Goal: Task Accomplishment & Management: Use online tool/utility

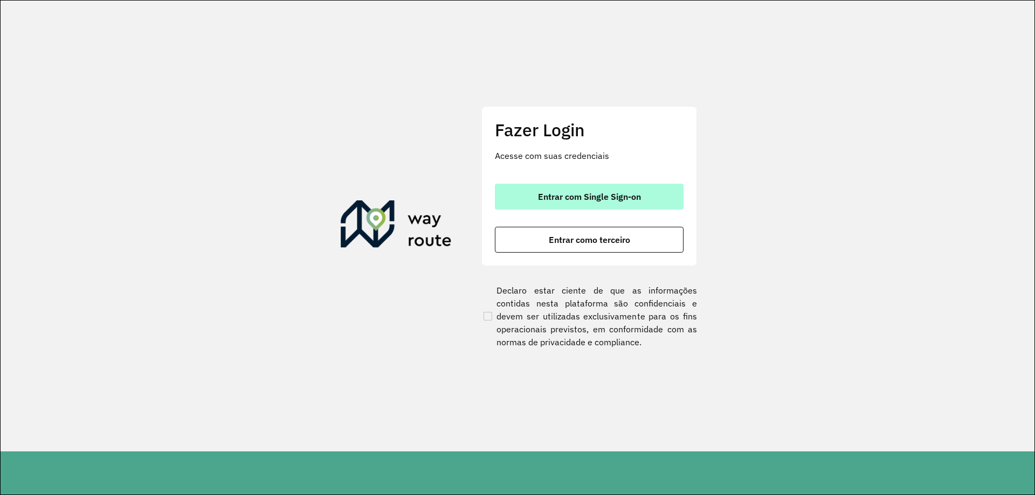
click at [594, 194] on span "Entrar com Single Sign-on" at bounding box center [589, 196] width 103 height 9
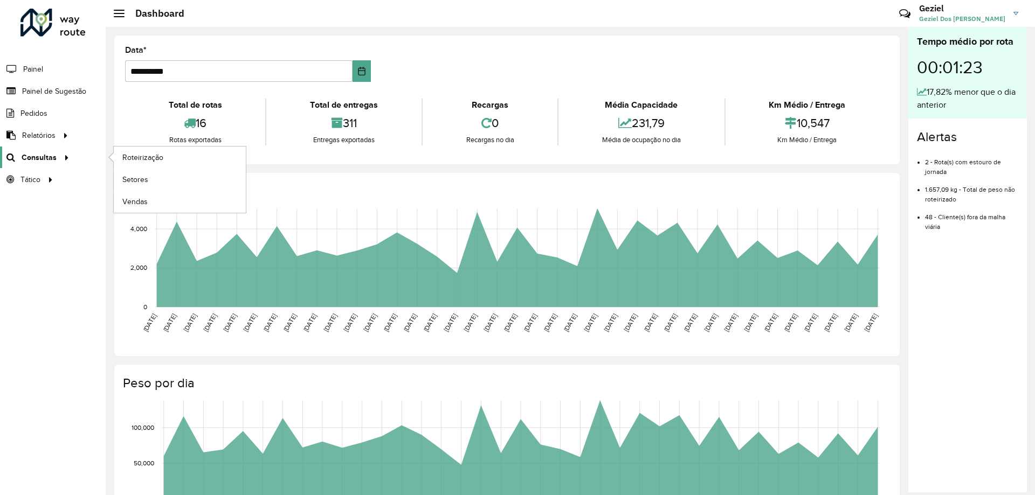
click at [40, 155] on span "Consultas" at bounding box center [39, 157] width 35 height 11
click at [149, 160] on span "Roteirização" at bounding box center [144, 157] width 44 height 11
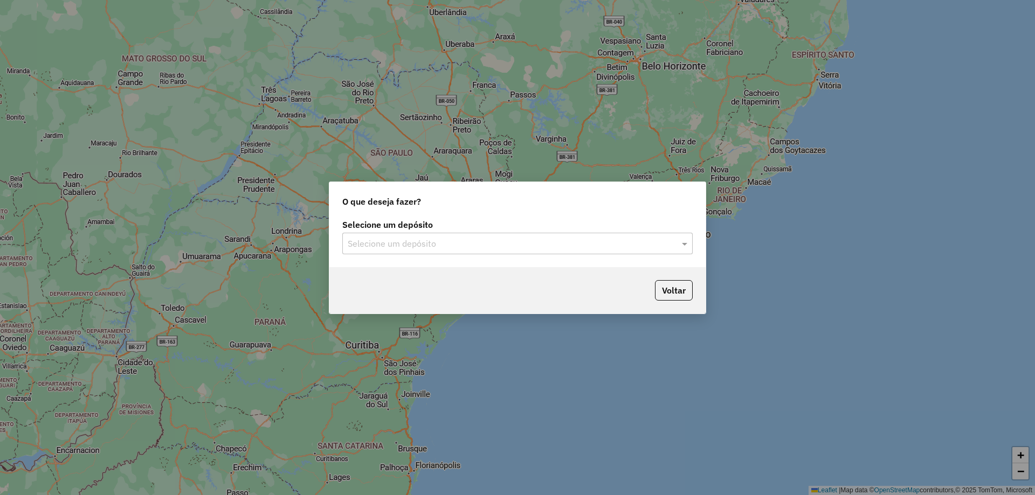
click at [473, 244] on input "text" at bounding box center [507, 244] width 318 height 13
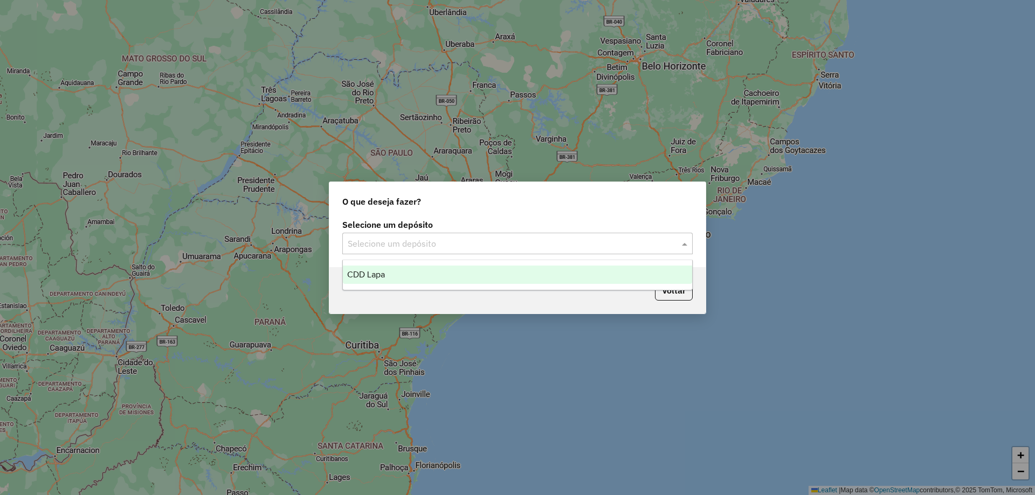
click at [421, 272] on div "CDD Lapa" at bounding box center [517, 275] width 349 height 18
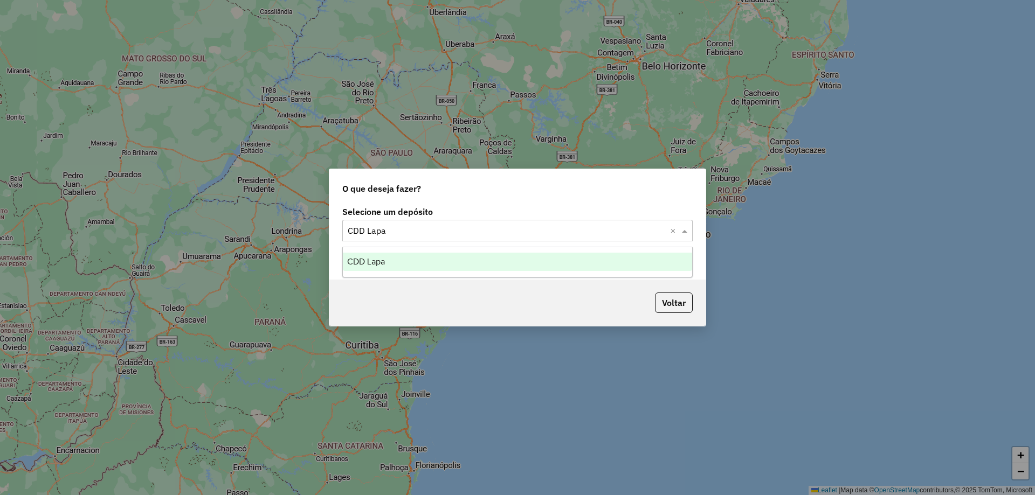
click at [439, 225] on input "text" at bounding box center [507, 231] width 318 height 13
click at [401, 253] on div "CDD Lapa" at bounding box center [517, 262] width 349 height 18
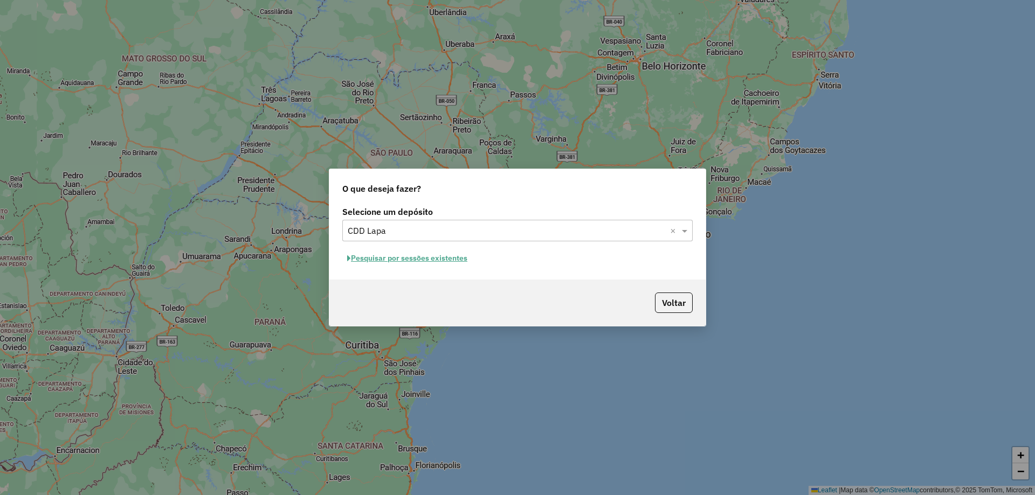
click at [372, 258] on button "Pesquisar por sessões existentes" at bounding box center [407, 258] width 130 height 17
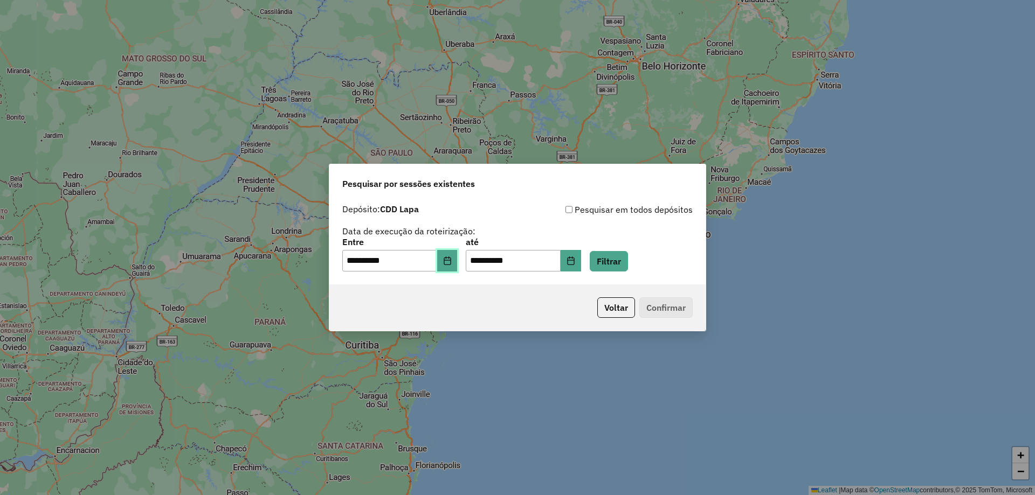
click at [452, 262] on icon "Choose Date" at bounding box center [447, 260] width 9 height 9
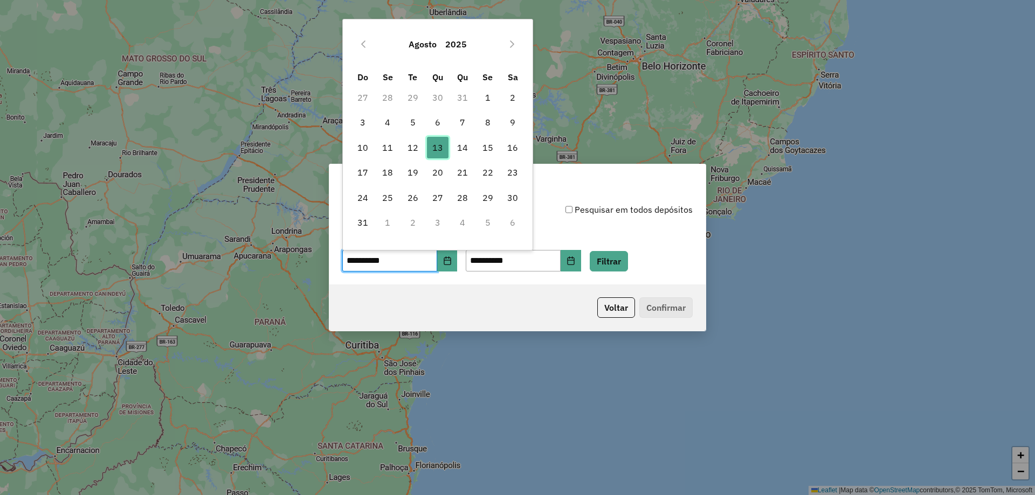
click at [433, 147] on span "13" at bounding box center [438, 148] width 22 height 22
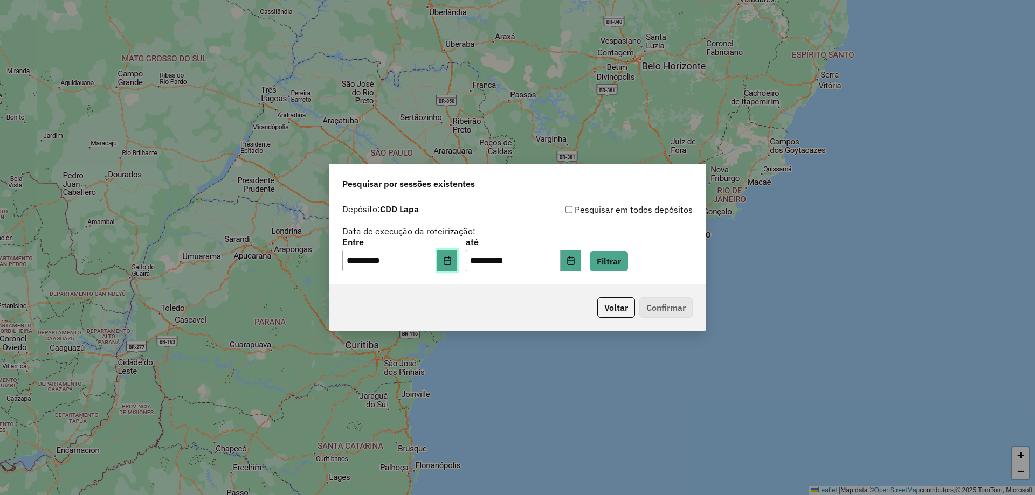
click at [452, 262] on icon "Choose Date" at bounding box center [447, 260] width 9 height 9
click at [628, 264] on button "Filtrar" at bounding box center [609, 261] width 38 height 20
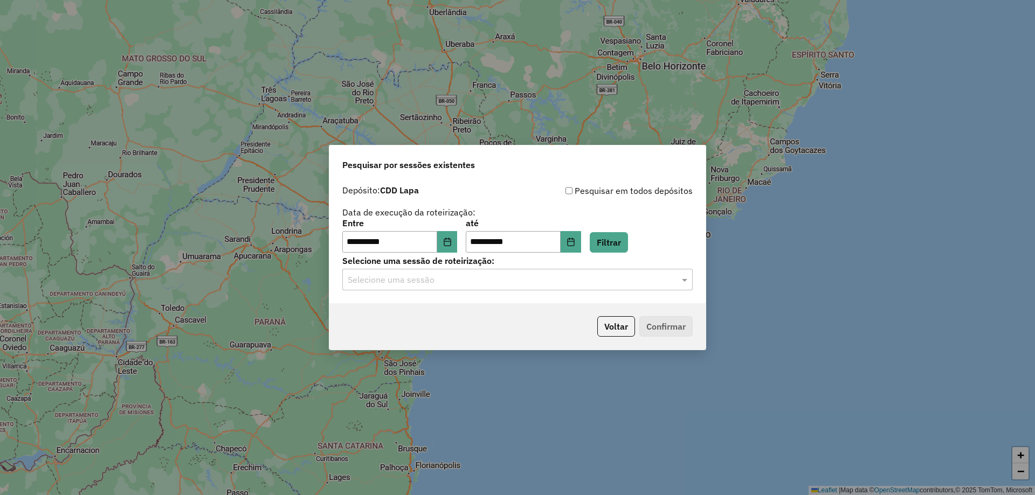
click at [436, 274] on input "text" at bounding box center [507, 280] width 318 height 13
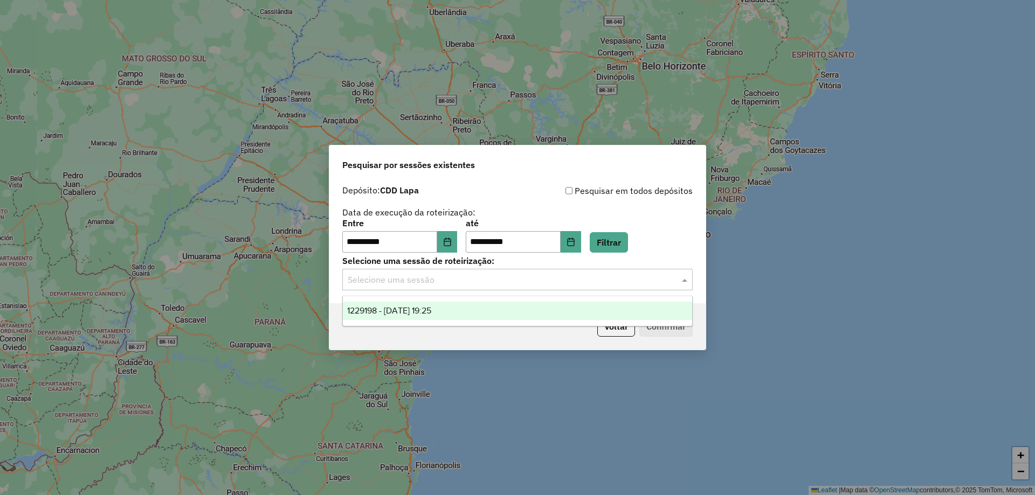
click at [390, 307] on span "1229198 - [DATE] 19:25" at bounding box center [389, 310] width 84 height 9
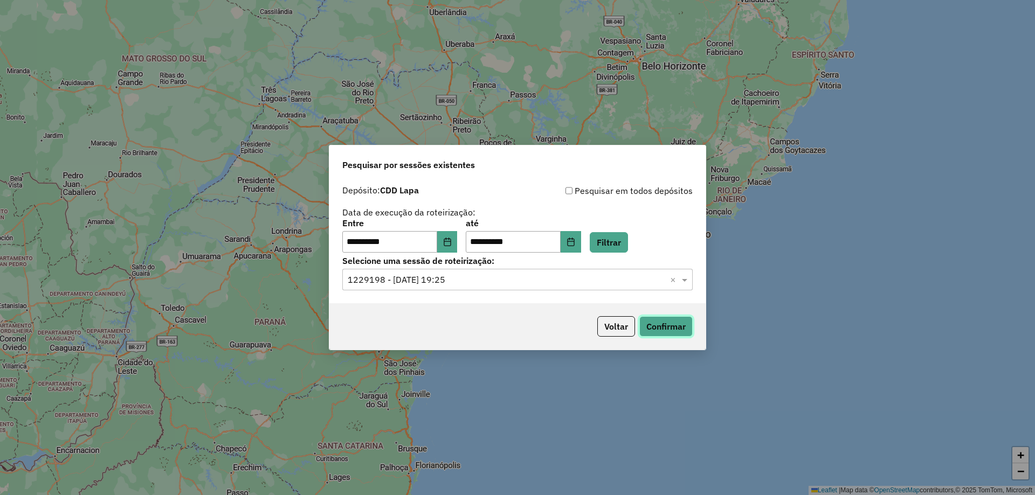
click at [665, 327] on button "Confirmar" at bounding box center [665, 326] width 53 height 20
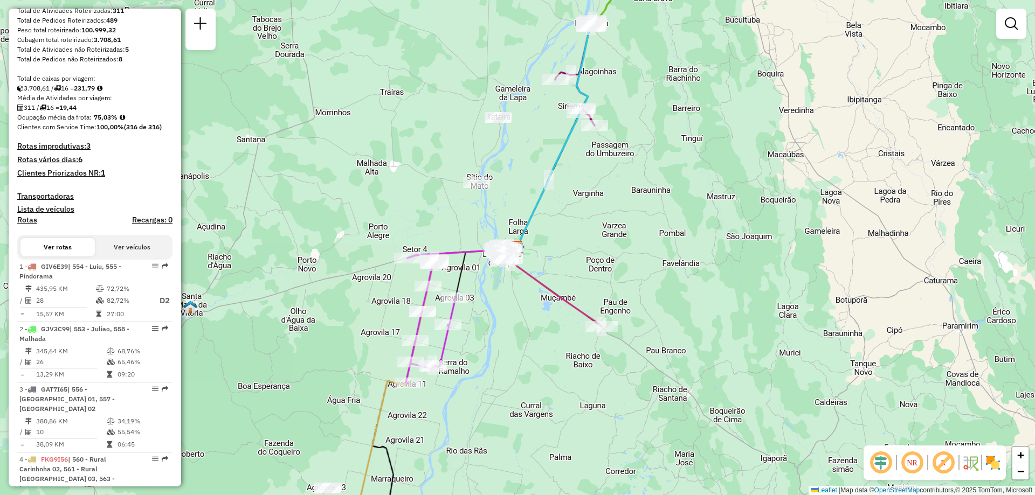
scroll to position [323, 0]
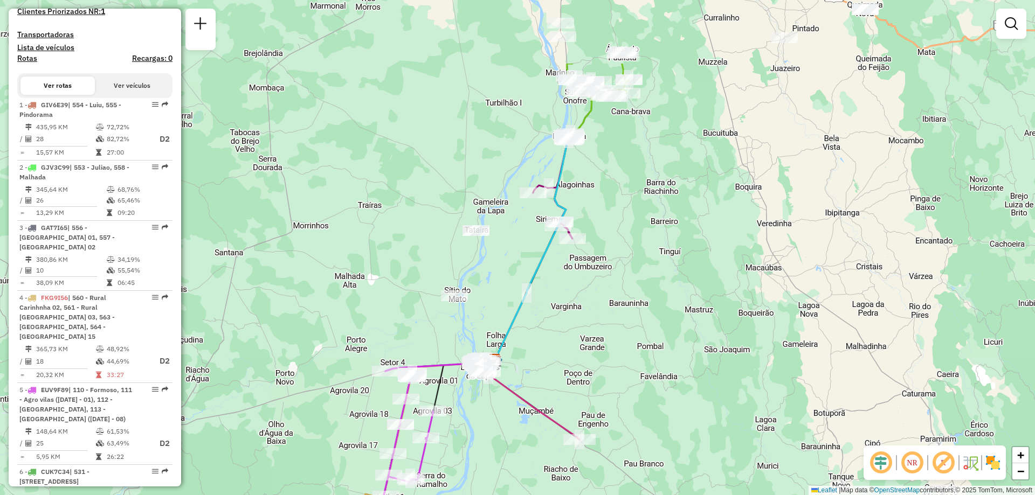
drag, startPoint x: 598, startPoint y: 225, endPoint x: 575, endPoint y: 338, distance: 115.3
click at [575, 338] on div "Janela de atendimento Grade de atendimento Capacidade Transportadoras Veículos …" at bounding box center [517, 247] width 1035 height 495
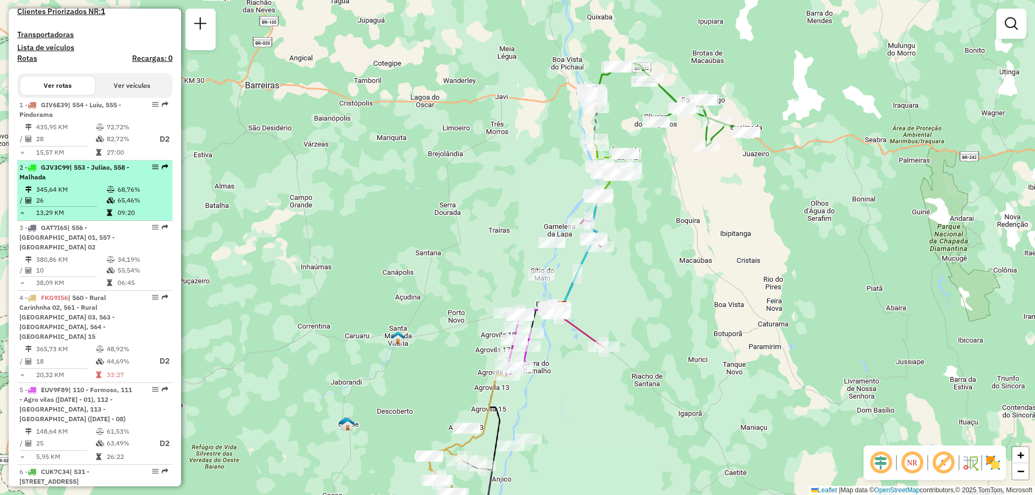
click at [71, 182] on div "2 - GJV3C99 | 553 - Juliao, 558 - Malhada" at bounding box center [76, 172] width 114 height 19
select select "**********"
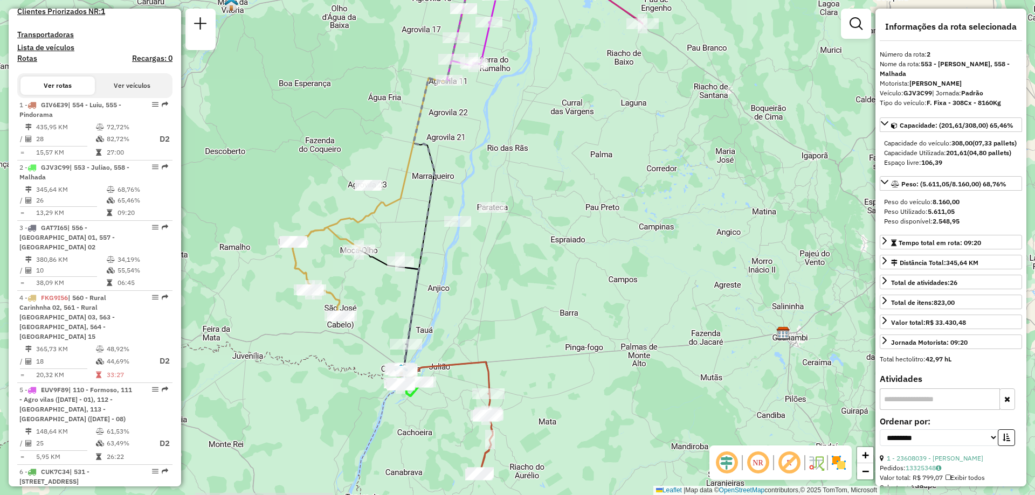
drag, startPoint x: 607, startPoint y: 361, endPoint x: 570, endPoint y: 285, distance: 85.1
click at [570, 285] on div "Janela de atendimento Grade de atendimento Capacidade Transportadoras Veículos …" at bounding box center [517, 247] width 1035 height 495
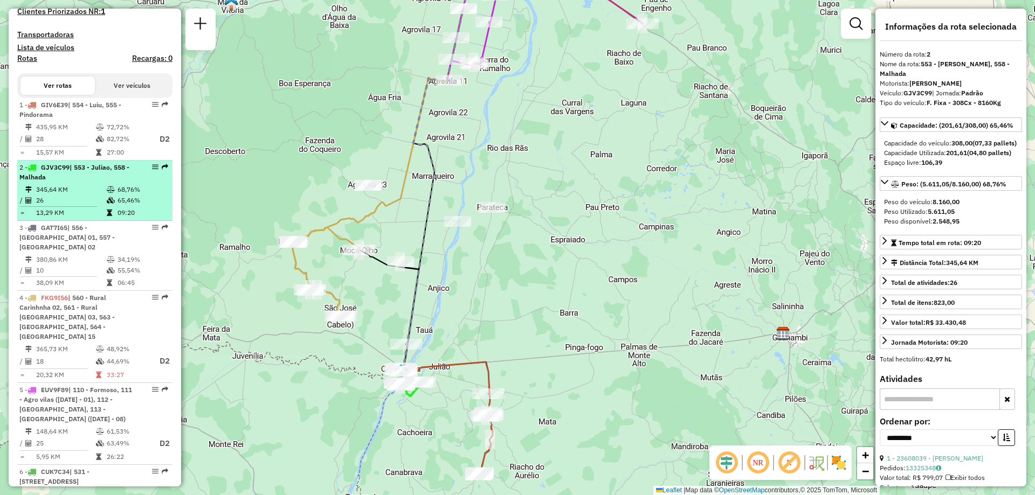
click at [152, 170] on em at bounding box center [155, 167] width 6 height 6
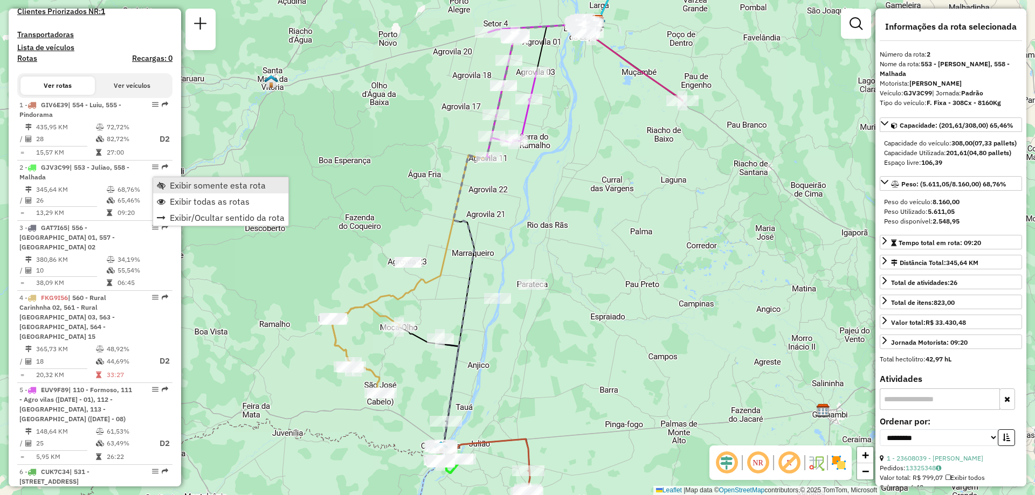
click at [185, 189] on span "Exibir somente esta rota" at bounding box center [218, 185] width 96 height 9
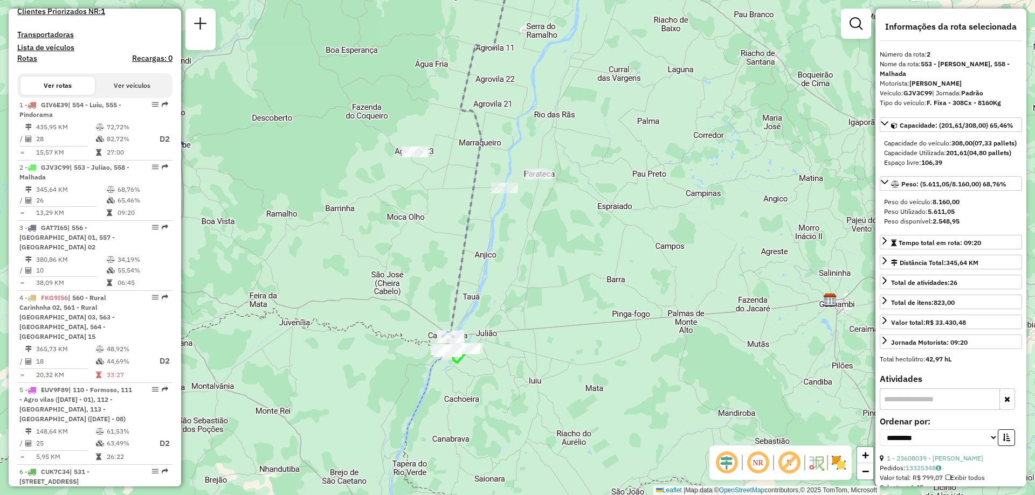
drag, startPoint x: 529, startPoint y: 387, endPoint x: 543, endPoint y: 267, distance: 120.9
click at [543, 267] on div "Janela de atendimento Grade de atendimento Capacidade Transportadoras Veículos …" at bounding box center [517, 247] width 1035 height 495
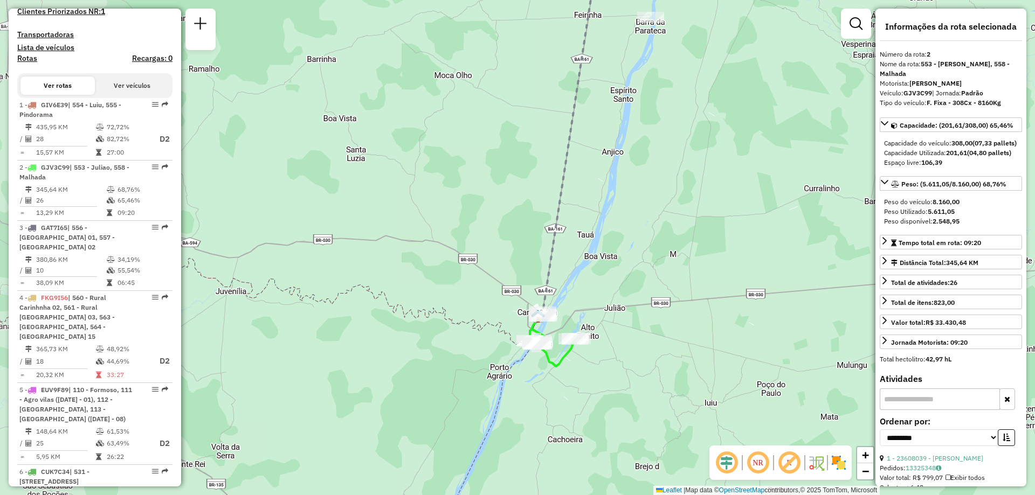
drag, startPoint x: 420, startPoint y: 348, endPoint x: 575, endPoint y: 359, distance: 155.0
click at [575, 359] on div "Janela de atendimento Grade de atendimento Capacidade Transportadoras Veículos …" at bounding box center [517, 247] width 1035 height 495
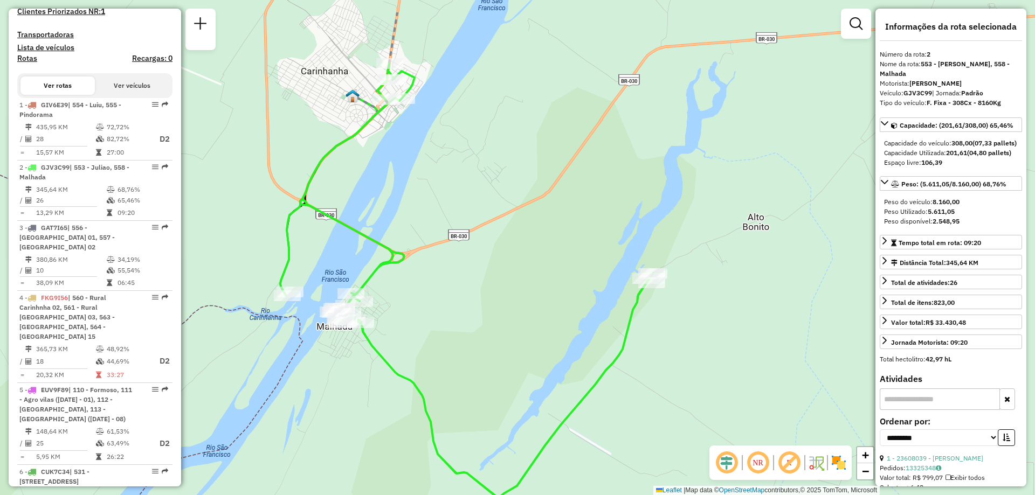
drag, startPoint x: 432, startPoint y: 240, endPoint x: 496, endPoint y: 302, distance: 89.2
click at [496, 302] on div "Janela de atendimento Grade de atendimento Capacidade Transportadoras Veículos …" at bounding box center [517, 247] width 1035 height 495
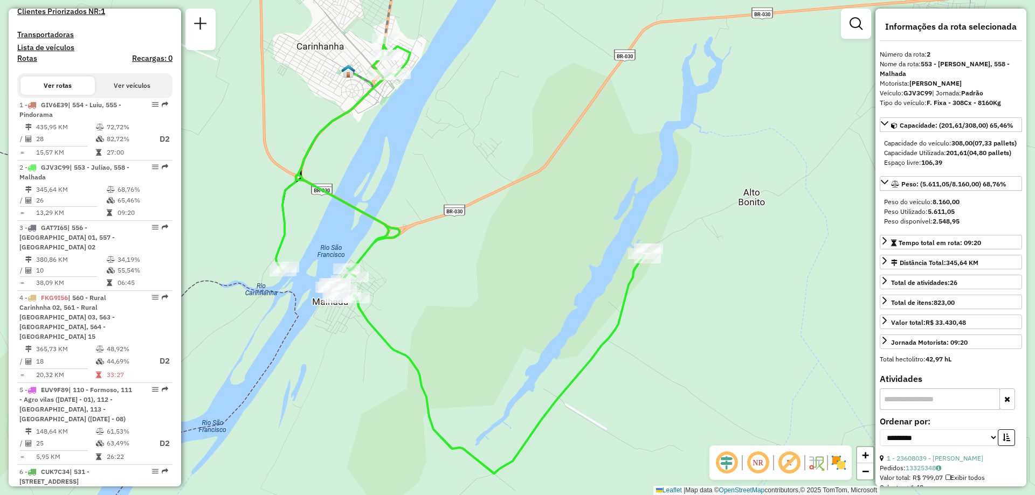
drag, startPoint x: 504, startPoint y: 307, endPoint x: 500, endPoint y: 282, distance: 25.2
click at [500, 282] on div "Janela de atendimento Grade de atendimento Capacidade Transportadoras Veículos …" at bounding box center [517, 247] width 1035 height 495
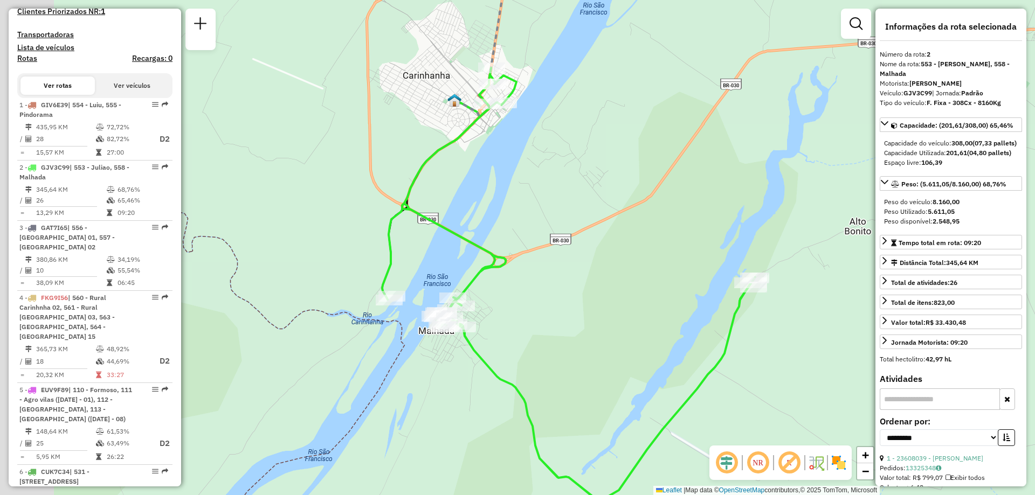
drag, startPoint x: 463, startPoint y: 292, endPoint x: 569, endPoint y: 321, distance: 110.1
click at [569, 321] on div "Janela de atendimento Grade de atendimento Capacidade Transportadoras Veículos …" at bounding box center [517, 247] width 1035 height 495
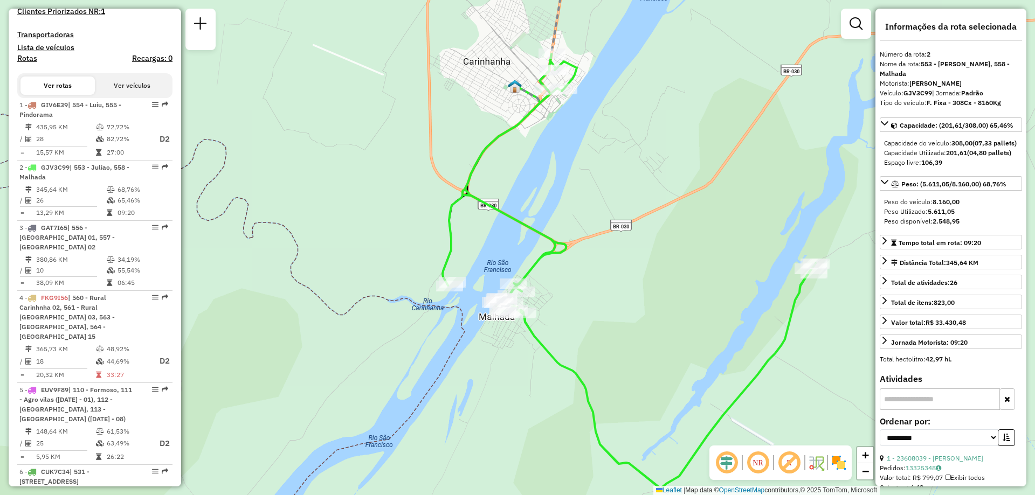
drag, startPoint x: 595, startPoint y: 273, endPoint x: 612, endPoint y: 306, distance: 36.6
click at [612, 306] on div "Janela de atendimento Grade de atendimento Capacidade Transportadoras Veículos …" at bounding box center [517, 247] width 1035 height 495
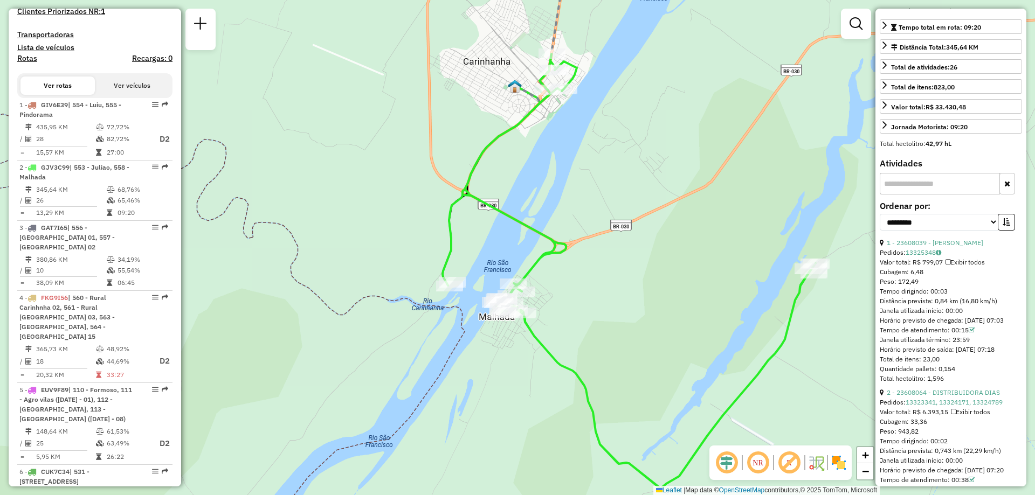
scroll to position [269, 0]
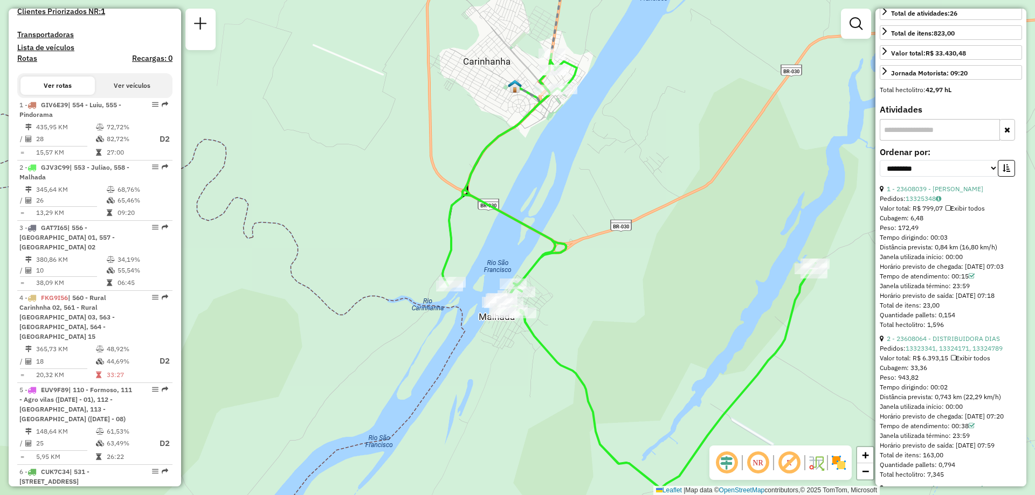
drag, startPoint x: 927, startPoint y: 245, endPoint x: 956, endPoint y: 245, distance: 29.1
click at [956, 242] on div "Tempo dirigindo: 00:03" at bounding box center [950, 238] width 142 height 10
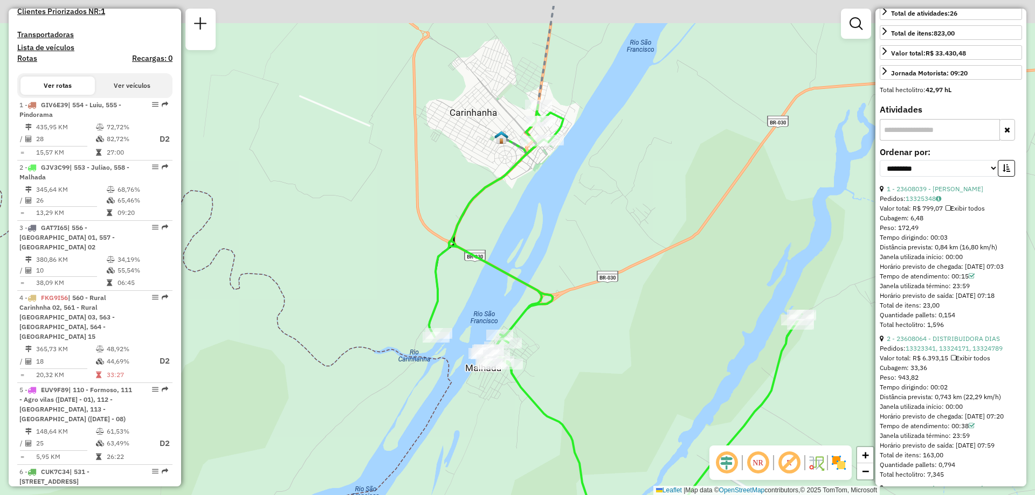
drag, startPoint x: 595, startPoint y: 58, endPoint x: 600, endPoint y: 113, distance: 55.7
click at [600, 113] on div "Janela de atendimento Grade de atendimento Capacidade Transportadoras Veículos …" at bounding box center [517, 247] width 1035 height 495
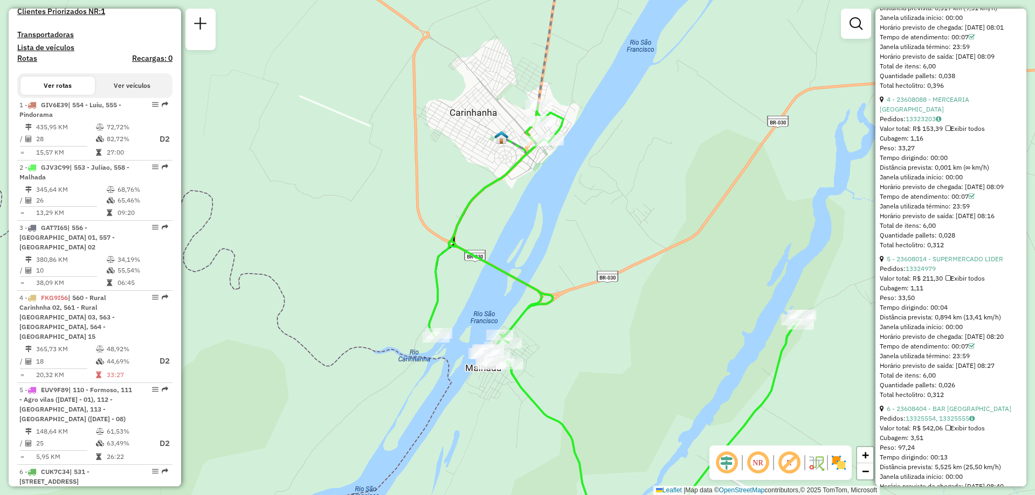
scroll to position [862, 0]
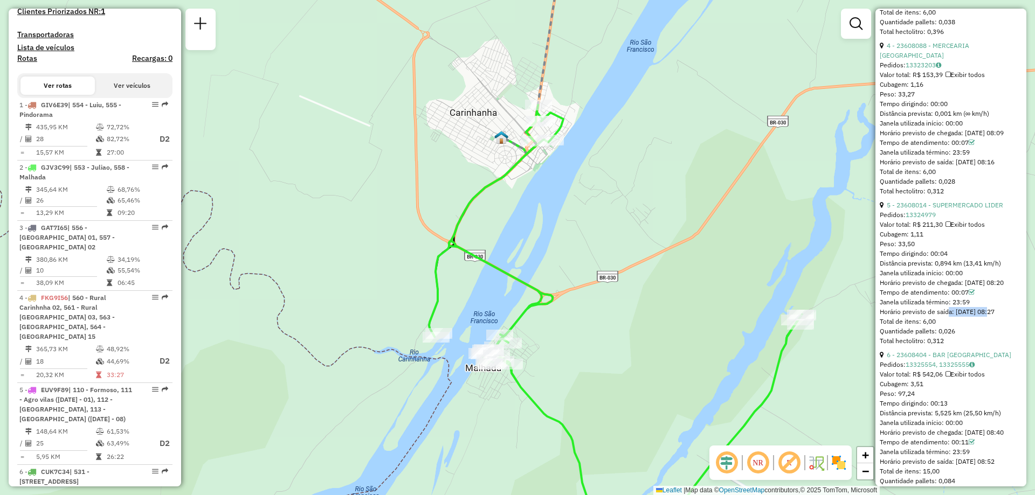
drag, startPoint x: 954, startPoint y: 369, endPoint x: 995, endPoint y: 371, distance: 41.0
click at [990, 317] on div "Horário previsto de saída: 13/08/2025 08:27" at bounding box center [950, 312] width 142 height 10
click at [1004, 317] on div "Horário previsto de saída: 13/08/2025 08:27" at bounding box center [950, 312] width 142 height 10
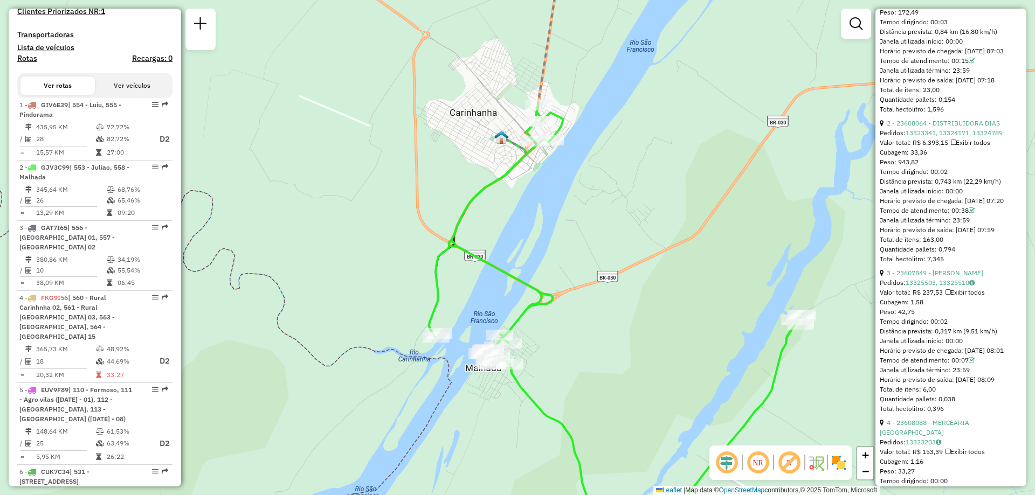
scroll to position [377, 0]
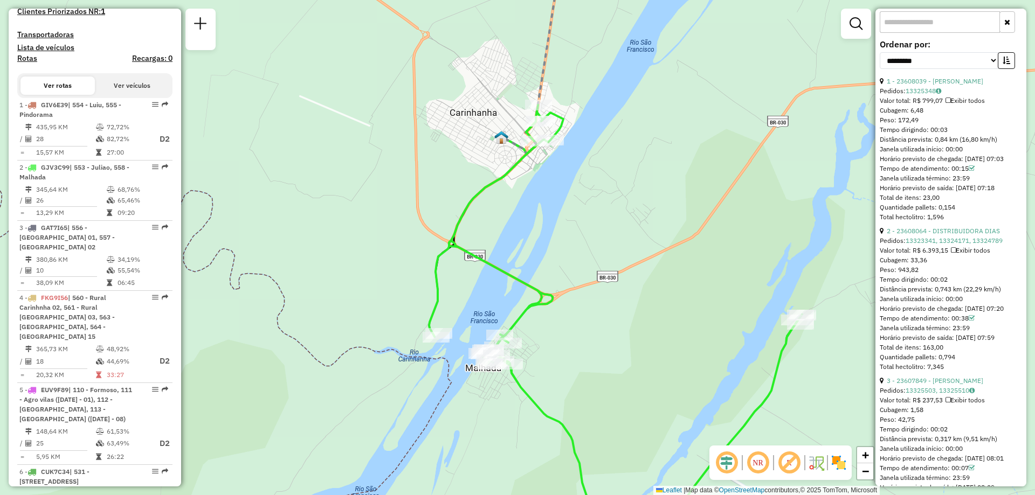
drag, startPoint x: 994, startPoint y: 207, endPoint x: 1009, endPoint y: 206, distance: 15.1
click at [1009, 193] on div "Horário previsto de saída: 13/08/2025 07:18" at bounding box center [950, 188] width 142 height 10
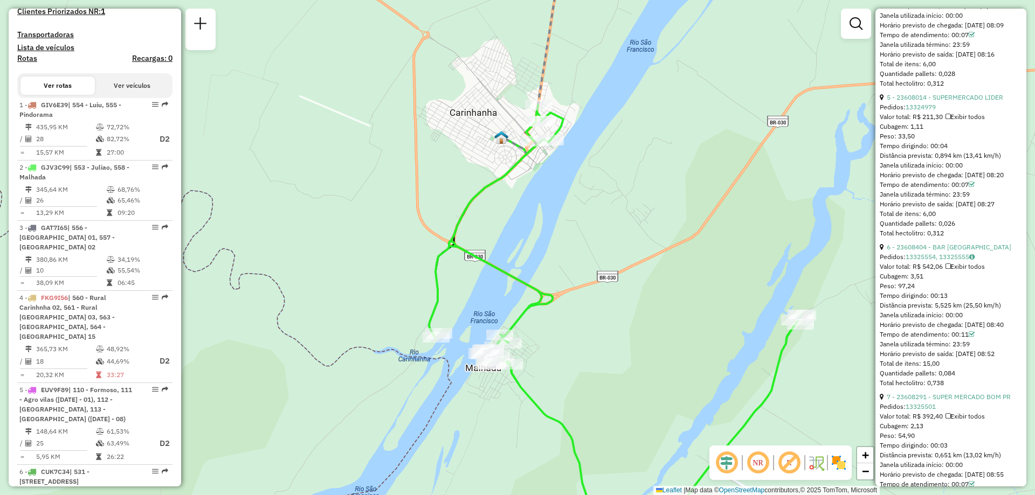
scroll to position [1024, 0]
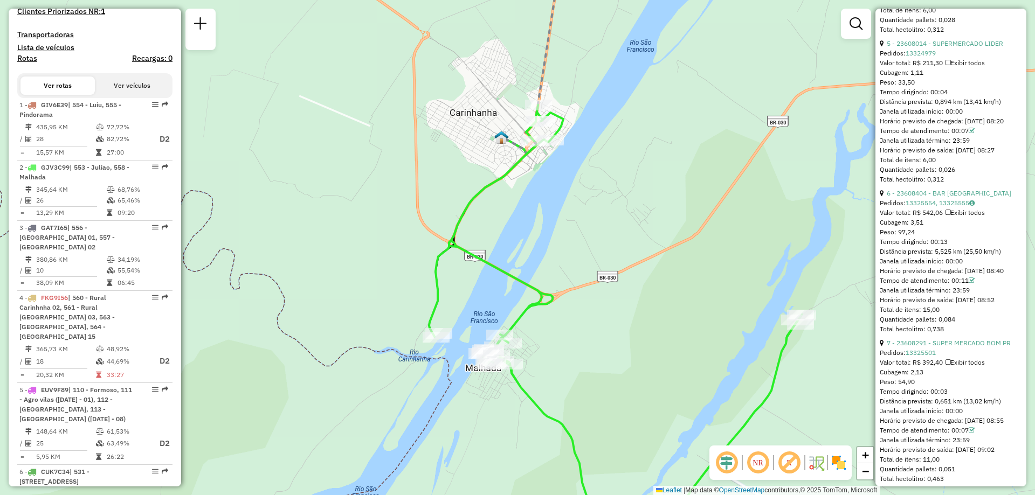
drag, startPoint x: 995, startPoint y: 367, endPoint x: 1013, endPoint y: 369, distance: 17.4
click at [1013, 305] on div "Horário previsto de saída: 13/08/2025 08:52" at bounding box center [950, 300] width 142 height 10
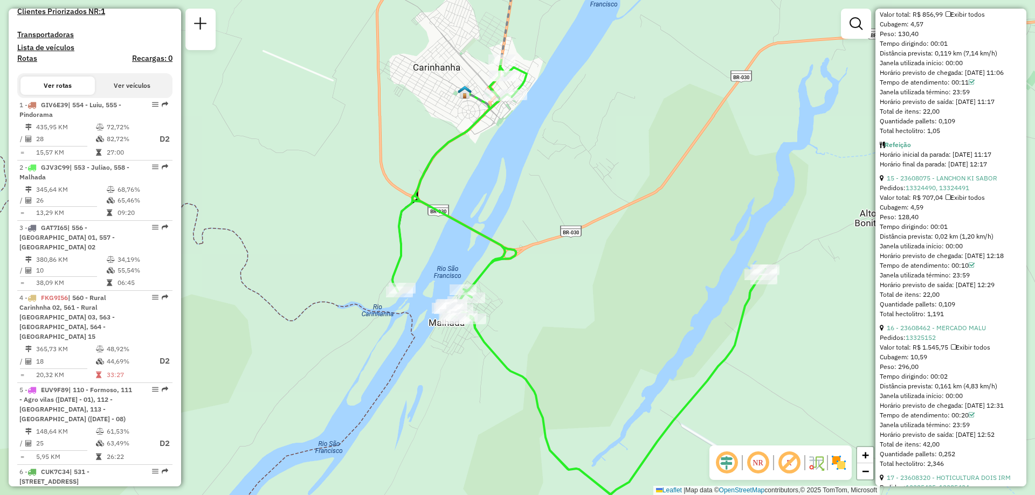
scroll to position [2586, 0]
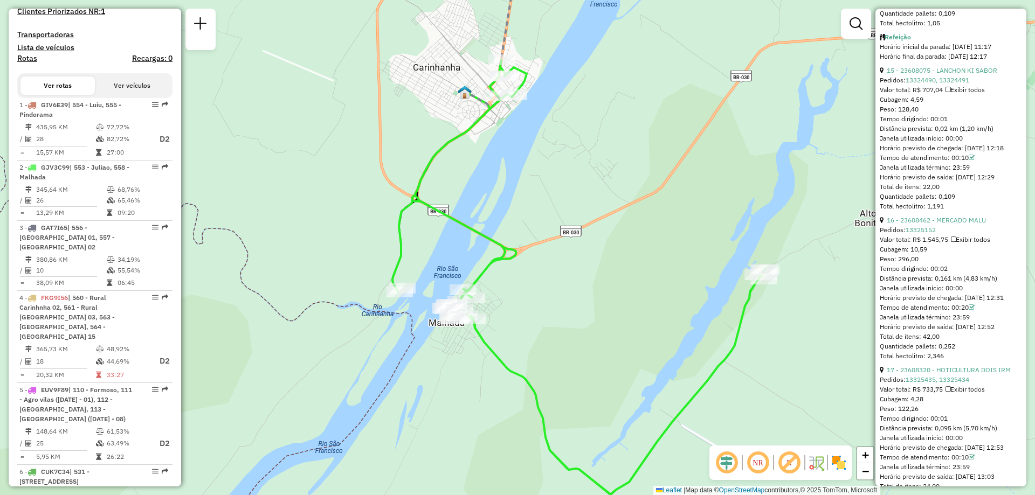
drag, startPoint x: 986, startPoint y: 183, endPoint x: 1010, endPoint y: 183, distance: 24.2
click at [1010, 52] on div "Horário inicial da parada: 13/08/2025 11:17" at bounding box center [950, 47] width 142 height 10
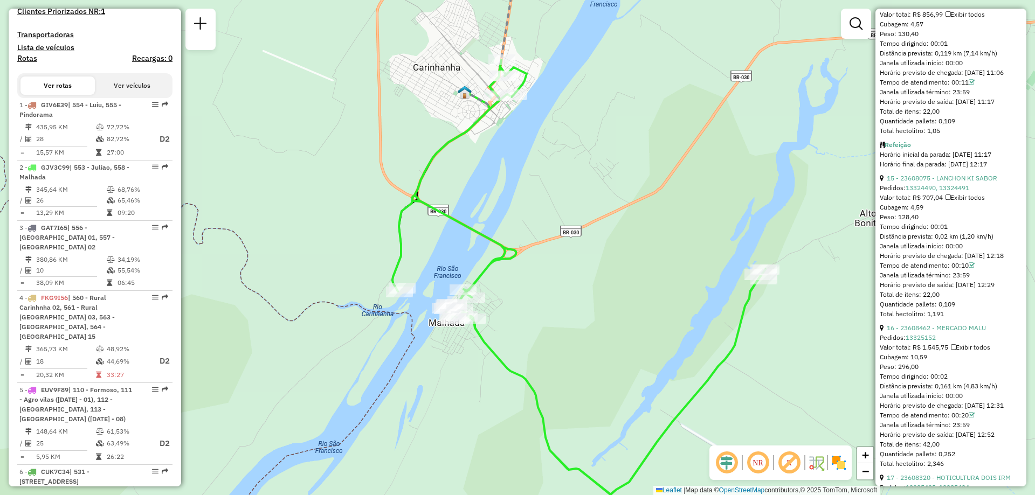
drag, startPoint x: 986, startPoint y: 302, endPoint x: 1006, endPoint y: 302, distance: 20.5
click at [1006, 169] on div "Horário final da parada: 13/08/2025 12:17" at bounding box center [950, 165] width 142 height 10
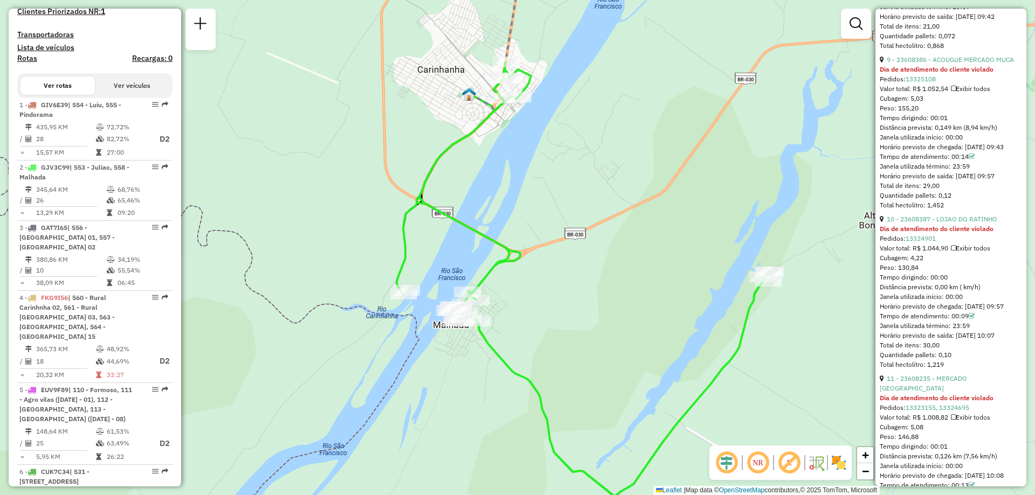
scroll to position [1455, 0]
drag, startPoint x: 926, startPoint y: 197, endPoint x: 953, endPoint y: 199, distance: 27.1
click at [953, 125] on div "Tempo dirigindo: 00:27" at bounding box center [950, 120] width 142 height 10
drag, startPoint x: 930, startPoint y: 197, endPoint x: 947, endPoint y: 199, distance: 17.3
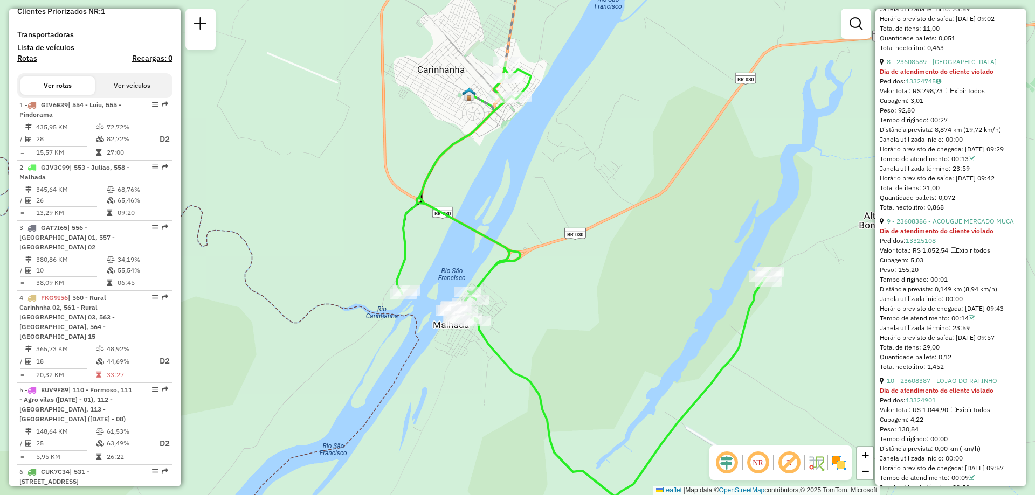
click at [947, 125] on div "Tempo dirigindo: 00:27" at bounding box center [950, 120] width 142 height 10
drag, startPoint x: 992, startPoint y: 263, endPoint x: 1016, endPoint y: 267, distance: 24.5
click at [1016, 183] on div "Horário previsto de saída: 13/08/2025 09:42" at bounding box center [950, 179] width 142 height 10
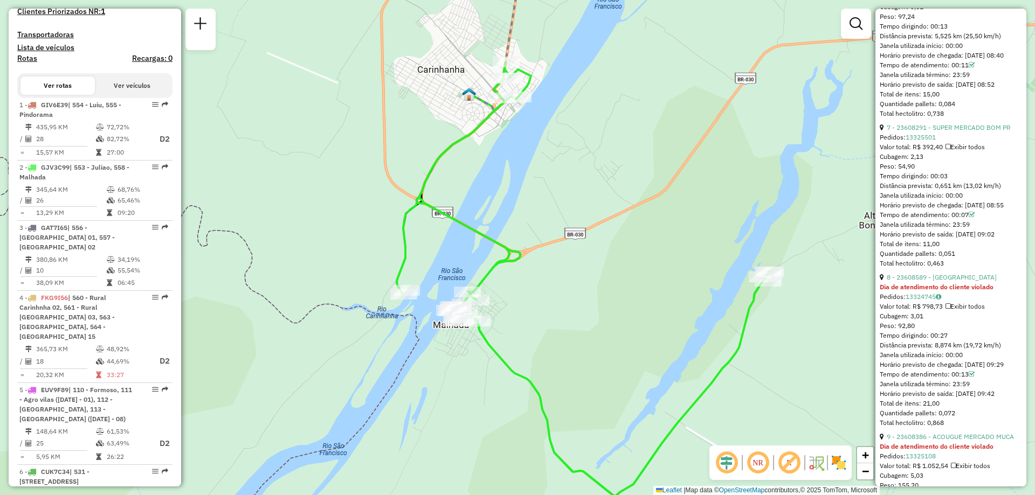
scroll to position [1293, 0]
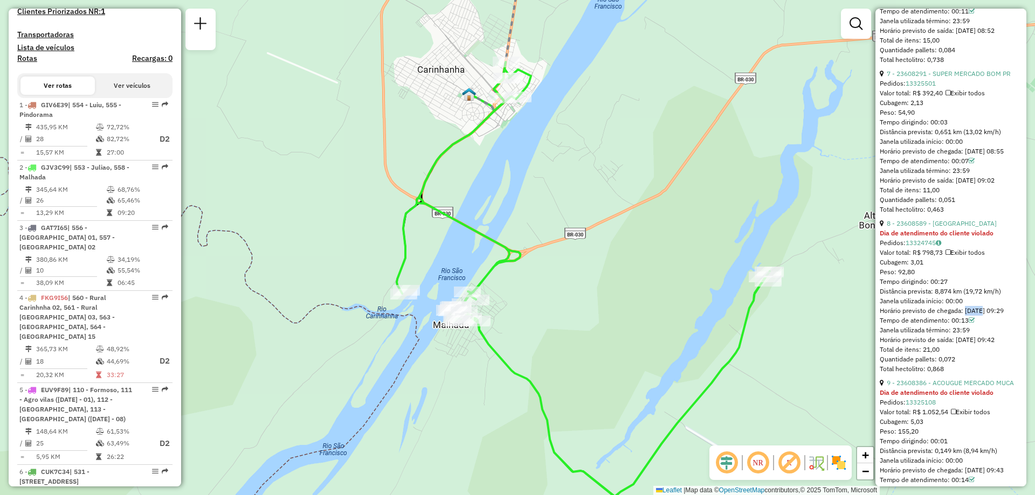
drag, startPoint x: 962, startPoint y: 387, endPoint x: 982, endPoint y: 388, distance: 19.9
click at [982, 316] on div "Horário previsto de chegada: 13/08/2025 09:29" at bounding box center [950, 311] width 142 height 10
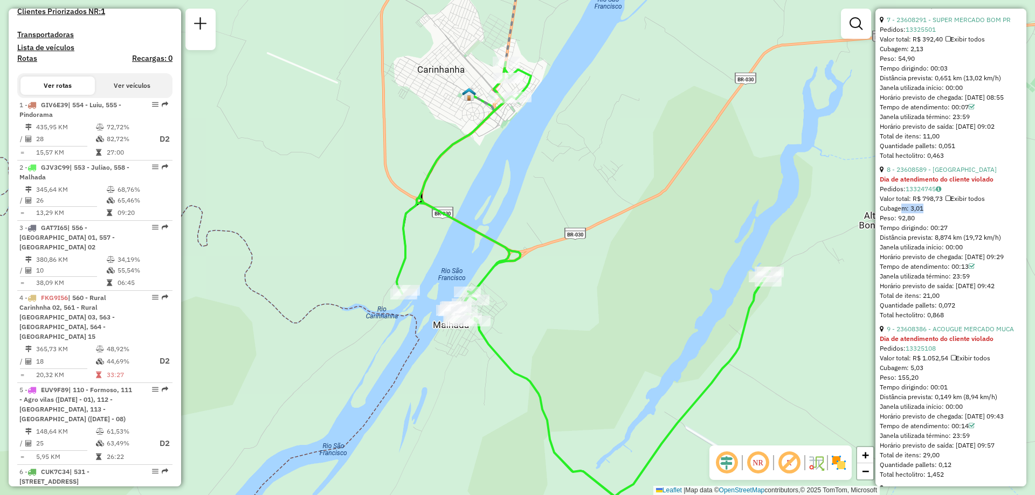
drag, startPoint x: 898, startPoint y: 290, endPoint x: 920, endPoint y: 287, distance: 22.3
click at [920, 213] on div "Cubagem: 3,01" at bounding box center [950, 209] width 142 height 10
click at [948, 204] on div "Valor total: R$ 798,73 Exibir todos" at bounding box center [950, 199] width 142 height 10
drag, startPoint x: 934, startPoint y: 315, endPoint x: 959, endPoint y: 314, distance: 24.8
click at [959, 242] on div "Distância prevista: 8,874 km (19,72 km/h)" at bounding box center [950, 238] width 142 height 10
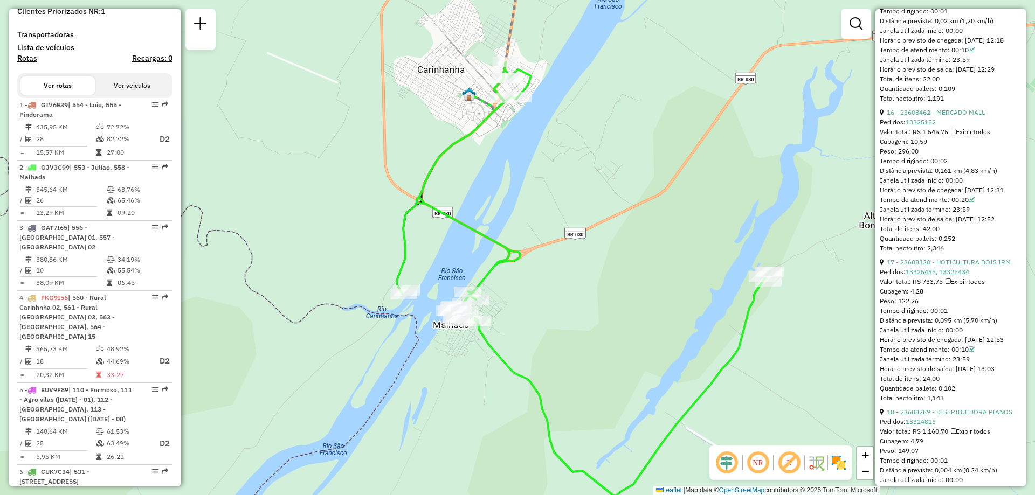
scroll to position [2856, 0]
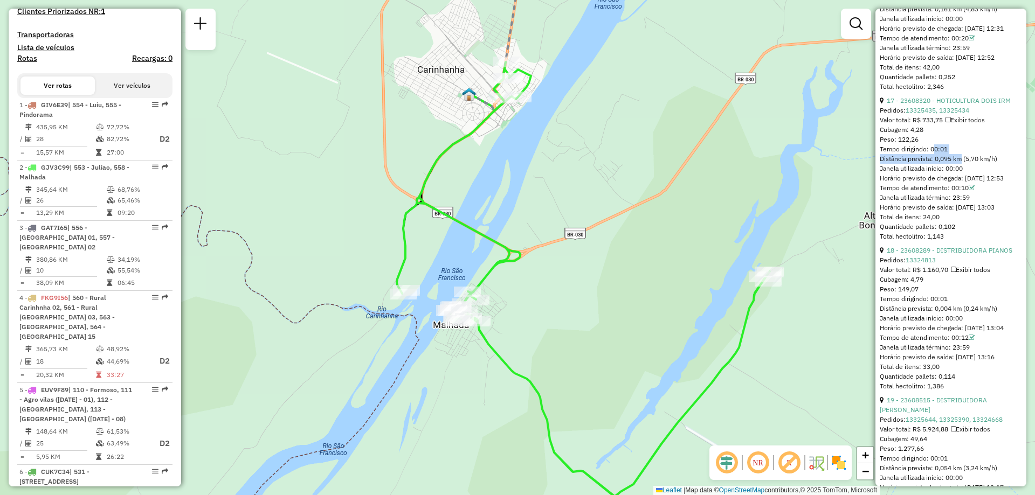
drag, startPoint x: 929, startPoint y: 306, endPoint x: 971, endPoint y: 317, distance: 43.7
click at [963, 241] on div "17 - 23608320 - HOTICULTURA DOIS IRM Pedidos: 13325435, 13325434 Valor total: R…" at bounding box center [950, 168] width 142 height 145
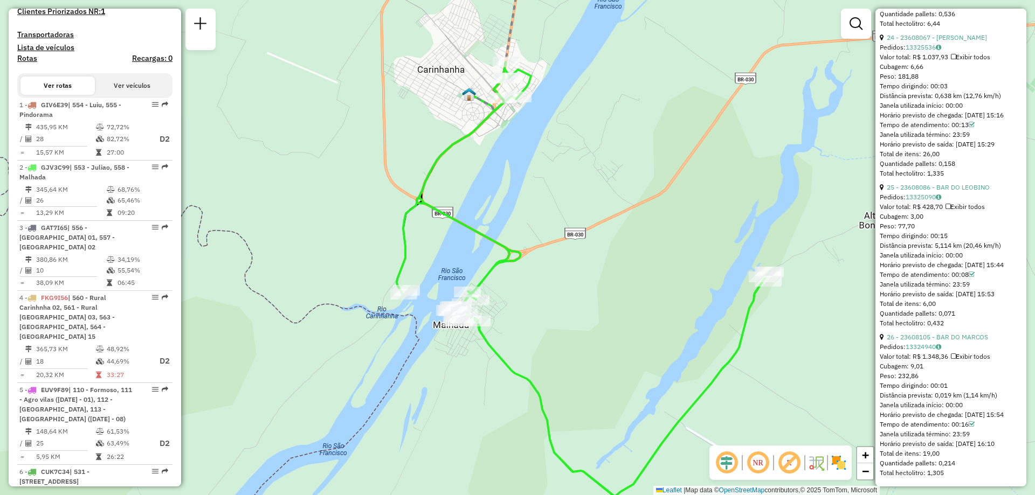
scroll to position [4149, 0]
drag, startPoint x: 997, startPoint y: 358, endPoint x: 1011, endPoint y: 358, distance: 13.5
click at [1011, 299] on div "Horário previsto de saída: 13/08/2025 15:53" at bounding box center [950, 294] width 142 height 10
drag, startPoint x: 993, startPoint y: 440, endPoint x: 1012, endPoint y: 440, distance: 18.9
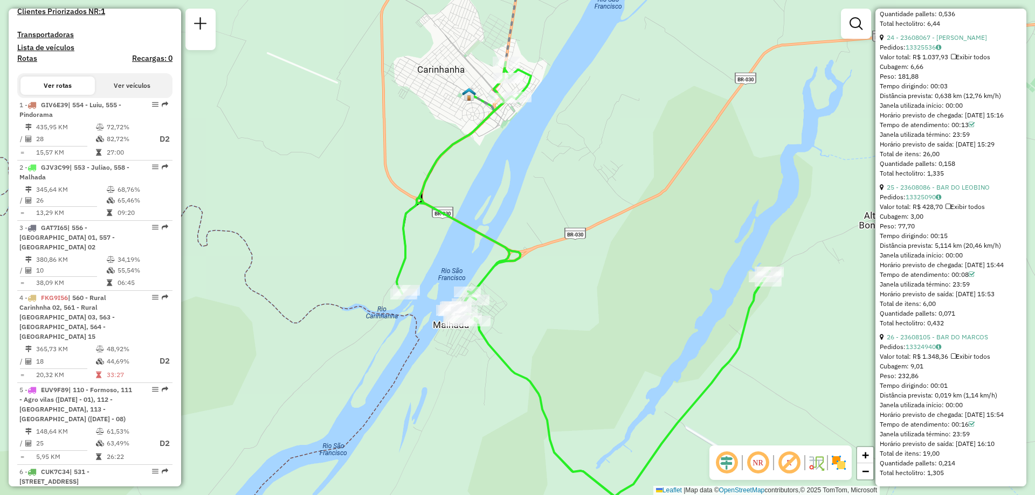
click at [1012, 440] on div "Horário previsto de saída: 13/08/2025 16:10" at bounding box center [950, 444] width 142 height 10
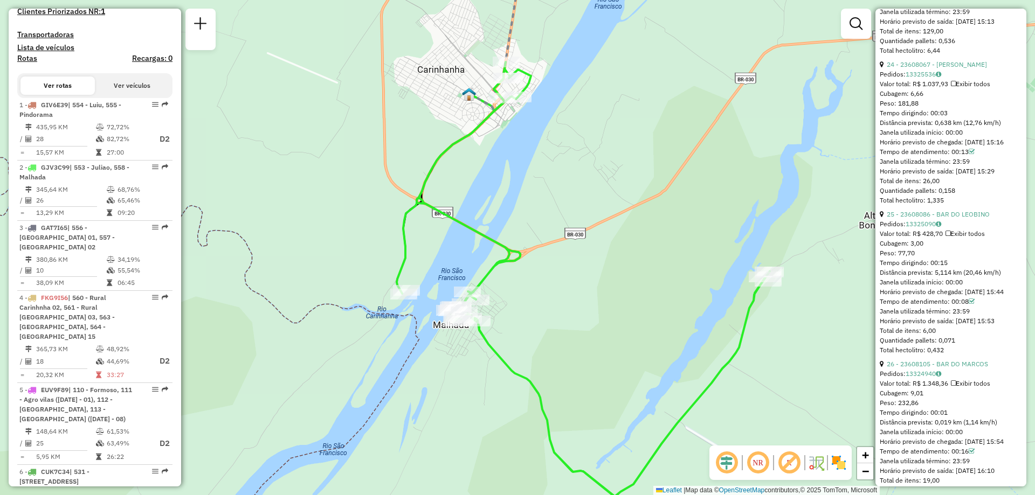
drag, startPoint x: 930, startPoint y: 326, endPoint x: 951, endPoint y: 327, distance: 21.6
click at [951, 118] on div "Tempo dirigindo: 00:03" at bounding box center [950, 113] width 142 height 10
drag, startPoint x: 954, startPoint y: 373, endPoint x: 966, endPoint y: 373, distance: 11.3
click at [966, 157] on div "Tempo de atendimento: 00:13" at bounding box center [950, 152] width 142 height 10
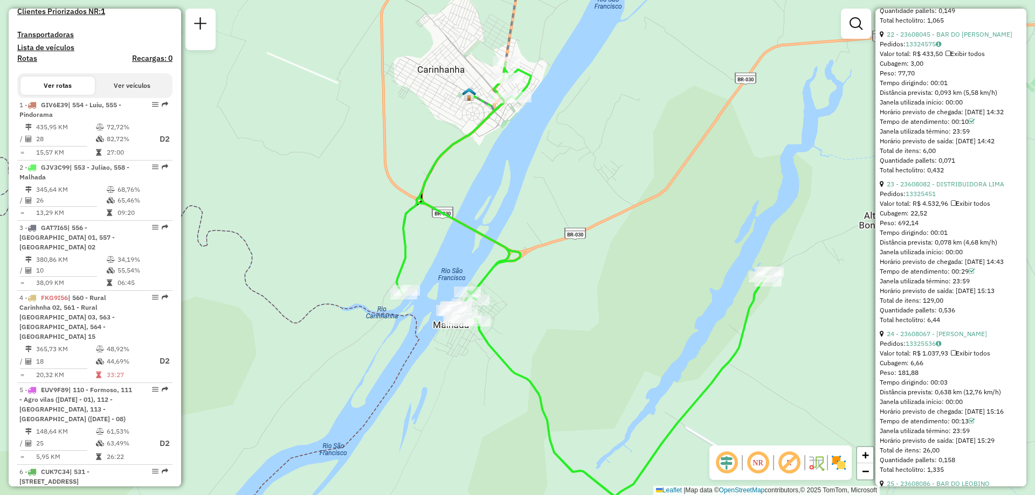
scroll to position [3627, 0]
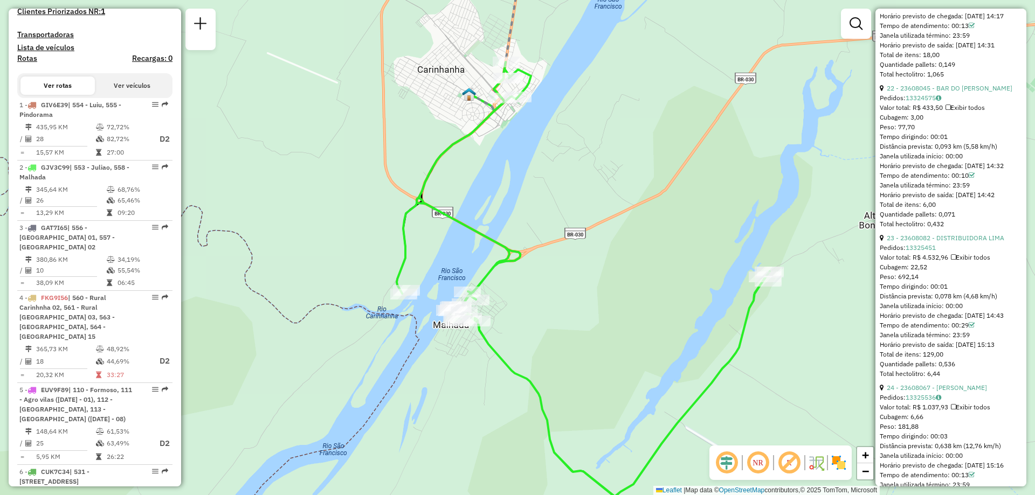
drag, startPoint x: 932, startPoint y: 328, endPoint x: 954, endPoint y: 329, distance: 22.6
click at [954, 142] on div "Tempo dirigindo: 00:01" at bounding box center [950, 137] width 142 height 10
drag, startPoint x: 928, startPoint y: 331, endPoint x: 953, endPoint y: 333, distance: 24.3
click at [953, 142] on div "Tempo dirigindo: 00:01" at bounding box center [950, 137] width 142 height 10
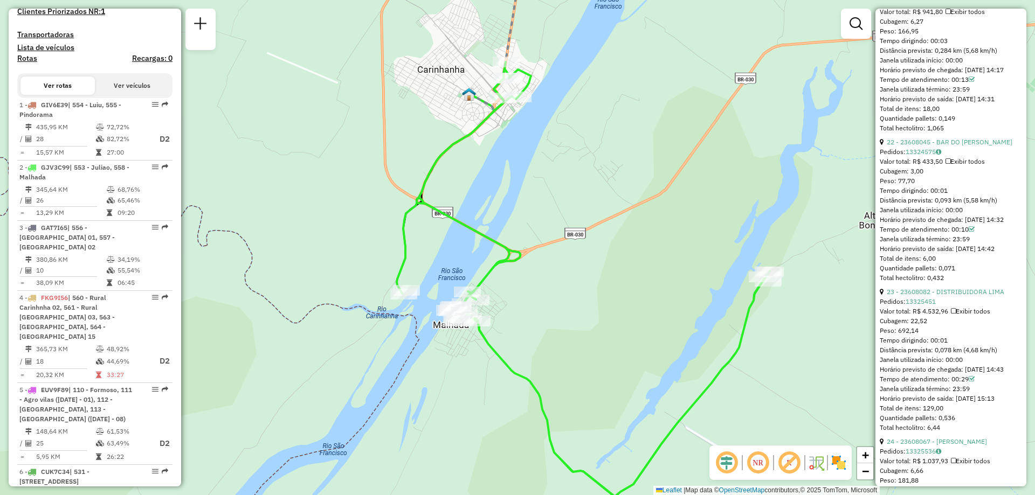
scroll to position [3519, 0]
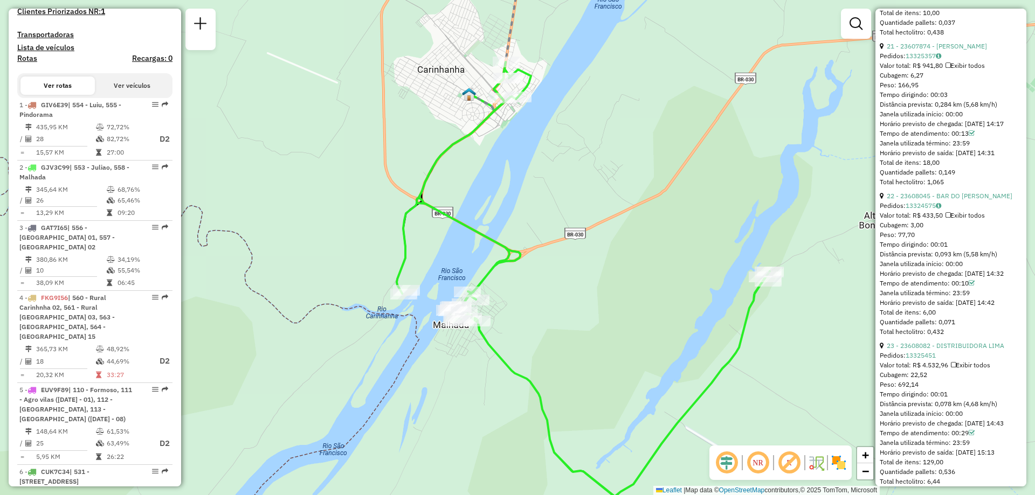
drag, startPoint x: 929, startPoint y: 274, endPoint x: 951, endPoint y: 278, distance: 22.3
click at [951, 100] on div "Tempo dirigindo: 00:03" at bounding box center [950, 95] width 142 height 10
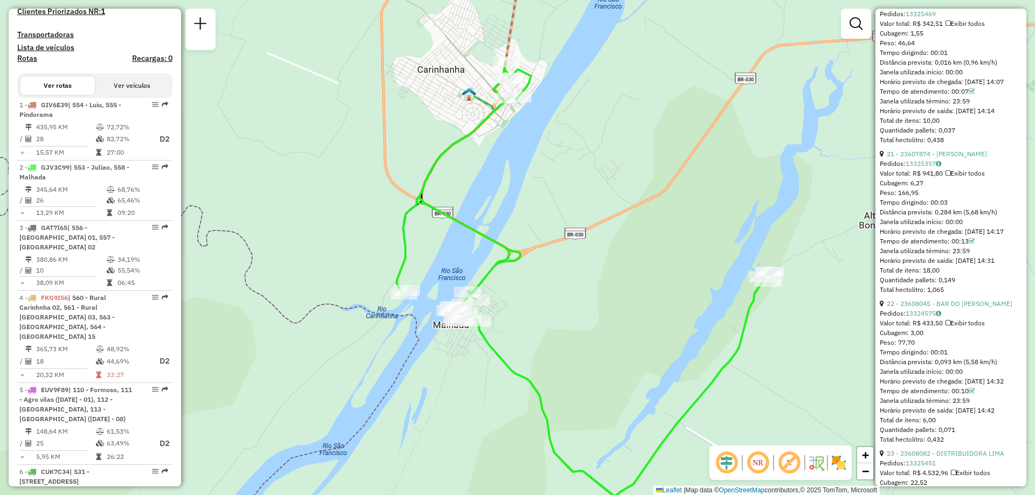
scroll to position [3358, 0]
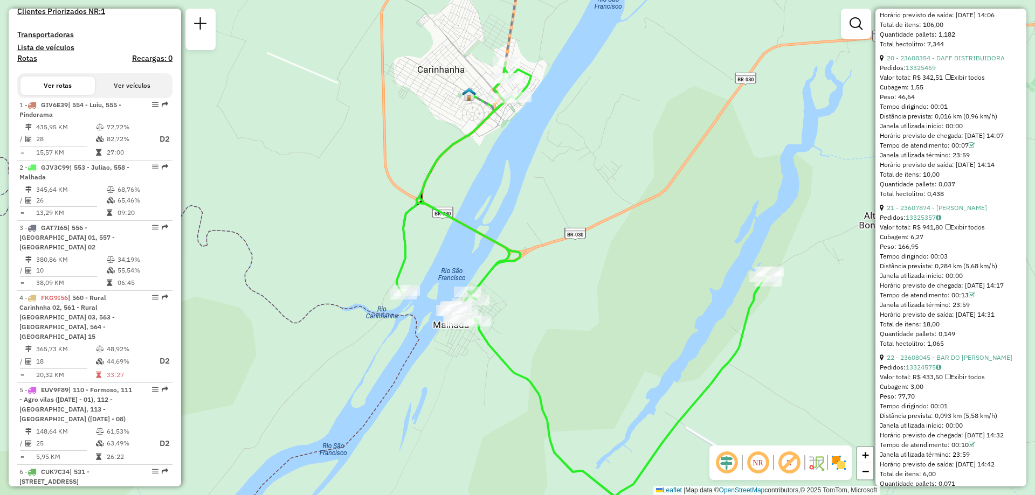
drag, startPoint x: 934, startPoint y: 283, endPoint x: 952, endPoint y: 282, distance: 18.3
click at [952, 112] on div "Tempo dirigindo: 00:01" at bounding box center [950, 107] width 142 height 10
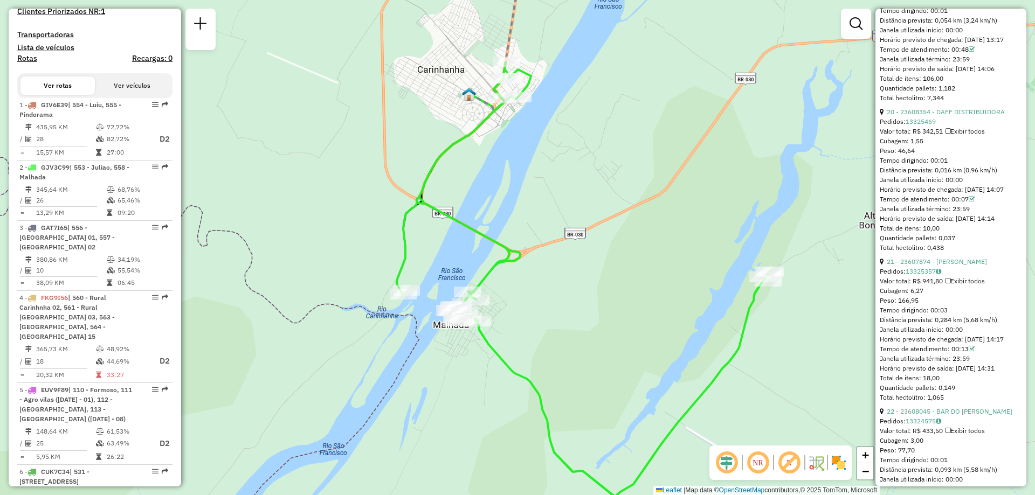
drag, startPoint x: 929, startPoint y: 182, endPoint x: 952, endPoint y: 177, distance: 23.1
click at [952, 103] on div "19 - 23608515 - DISTRIBUIDORA SOUZA Pedidos: 13325644, 13325390, 13324668 Valor…" at bounding box center [950, 25] width 142 height 155
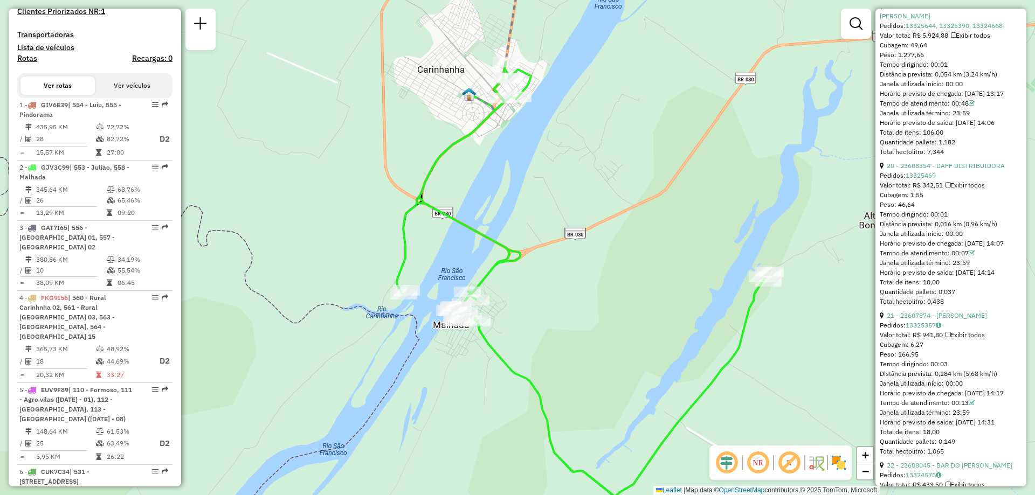
scroll to position [3196, 0]
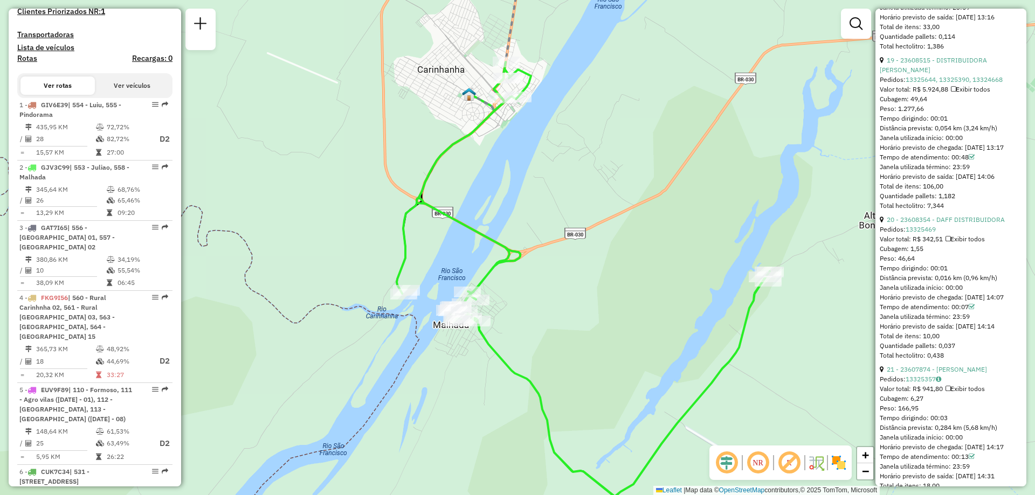
drag, startPoint x: 928, startPoint y: 124, endPoint x: 961, endPoint y: 125, distance: 33.4
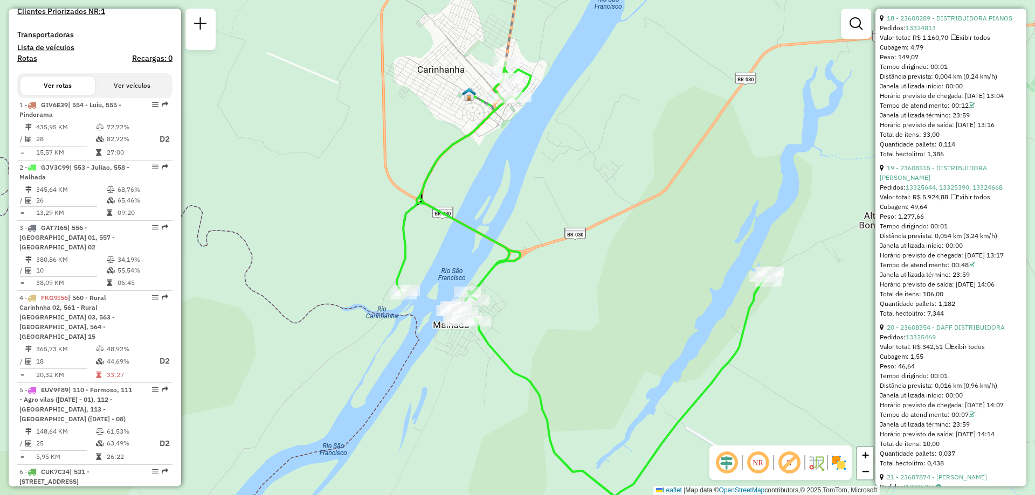
drag, startPoint x: 927, startPoint y: 70, endPoint x: 949, endPoint y: 65, distance: 22.6
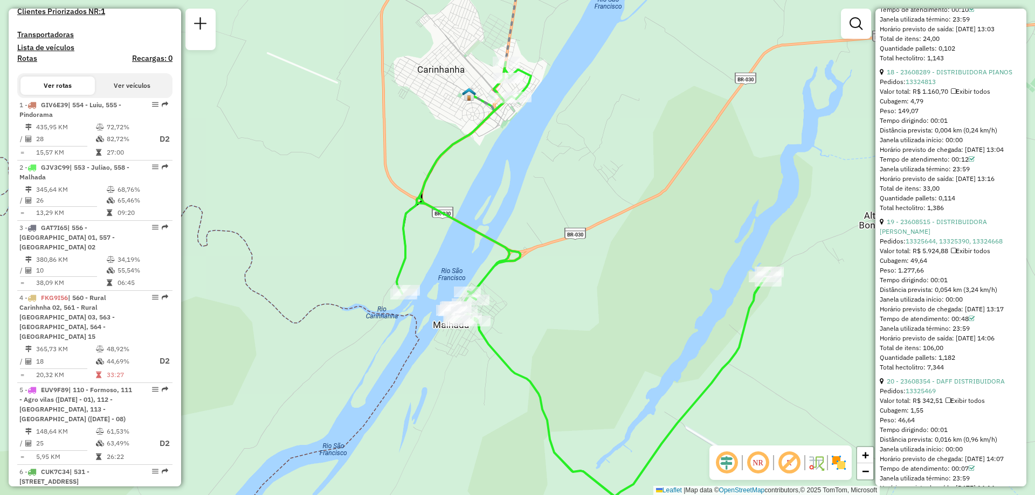
drag, startPoint x: 931, startPoint y: 127, endPoint x: 957, endPoint y: 127, distance: 25.9
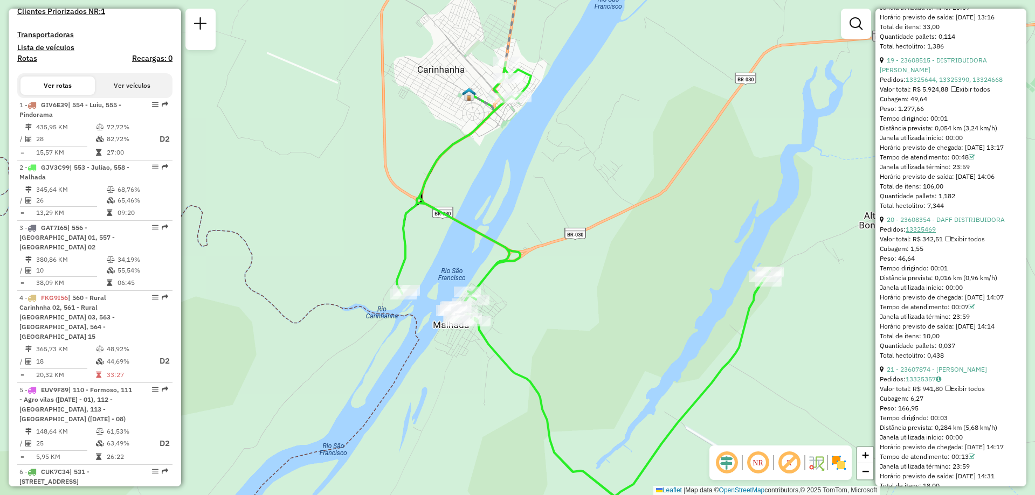
scroll to position [3250, 0]
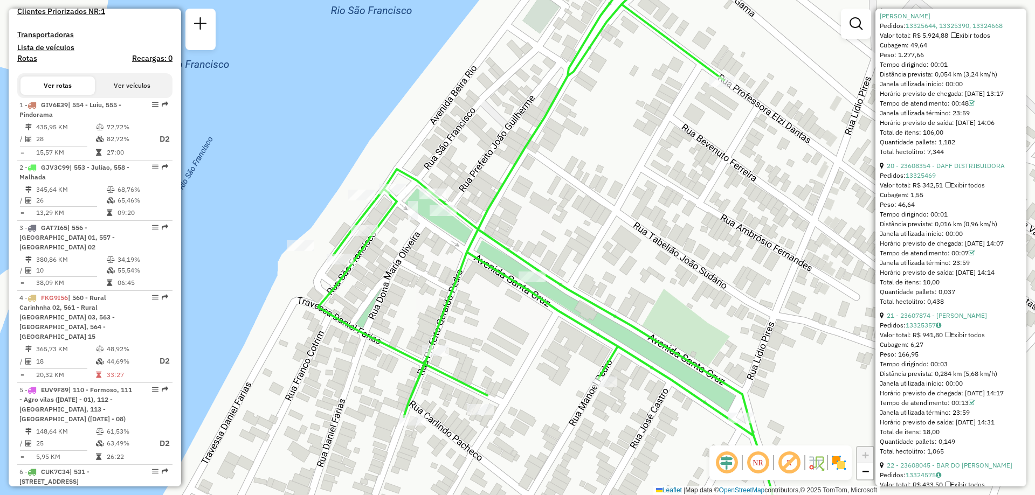
drag, startPoint x: 398, startPoint y: 216, endPoint x: 627, endPoint y: 251, distance: 232.1
click at [627, 251] on div "Janela de atendimento Grade de atendimento Capacidade Transportadoras Veículos …" at bounding box center [517, 247] width 1035 height 495
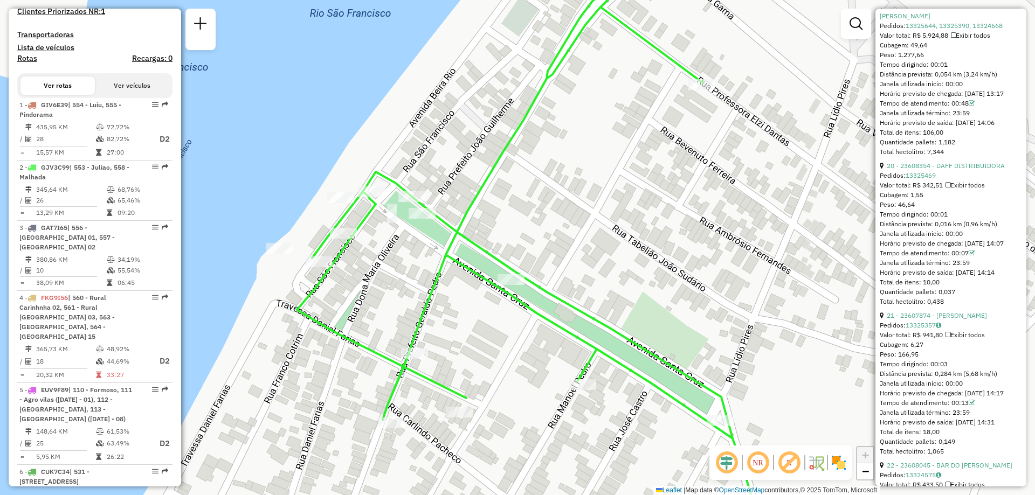
drag, startPoint x: 402, startPoint y: 134, endPoint x: 383, endPoint y: 138, distance: 19.9
click at [383, 138] on div "Janela de atendimento Grade de atendimento Capacidade Transportadoras Veículos …" at bounding box center [517, 247] width 1035 height 495
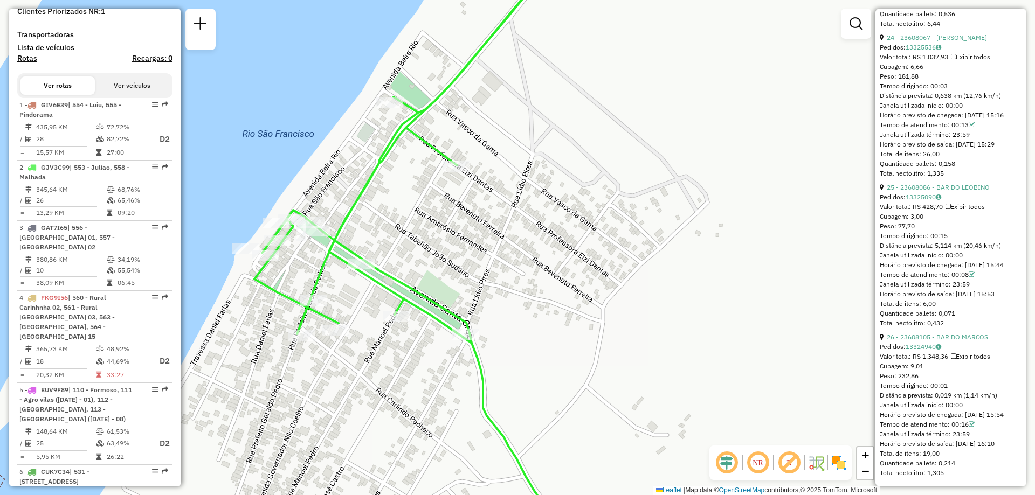
scroll to position [4220, 0]
